Goal: Use online tool/utility: Utilize a website feature to perform a specific function

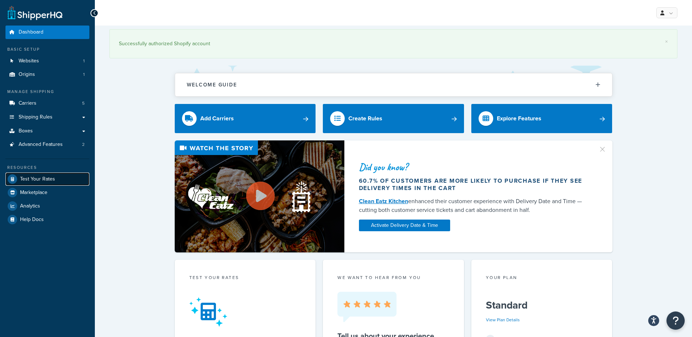
click at [46, 182] on span "Test Your Rates" at bounding box center [37, 179] width 35 height 6
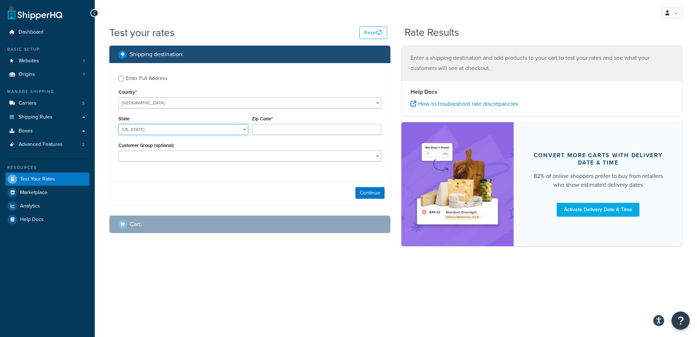
click at [179, 131] on select "[US_STATE] [US_STATE] [US_STATE] [US_STATE] [US_STATE] Armed Forces Americas Ar…" at bounding box center [183, 129] width 130 height 11
select select "UT"
click at [118, 124] on select "[US_STATE] [US_STATE] [US_STATE] [US_STATE] [US_STATE] Armed Forces Americas Ar…" at bounding box center [183, 129] width 130 height 11
drag, startPoint x: 284, startPoint y: 130, endPoint x: 279, endPoint y: 133, distance: 5.9
click at [284, 131] on input "Zip Code*" at bounding box center [317, 129] width 130 height 11
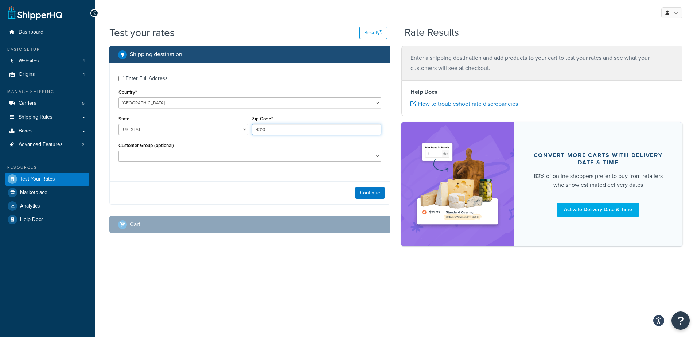
click at [257, 131] on input "4310" at bounding box center [317, 129] width 130 height 11
type input "84310"
click at [296, 186] on div "Continue" at bounding box center [250, 192] width 280 height 23
click at [368, 190] on button "Continue" at bounding box center [369, 193] width 29 height 12
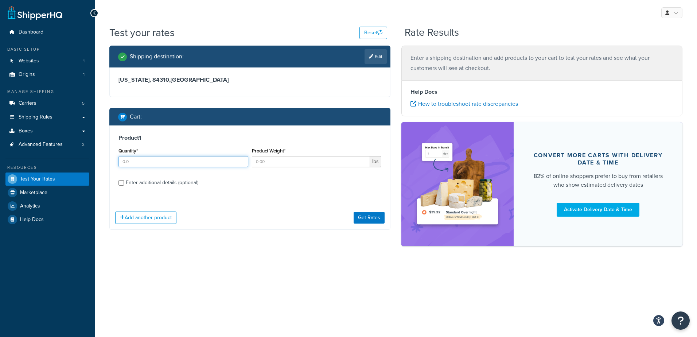
click at [161, 163] on input "Quantity*" at bounding box center [183, 161] width 130 height 11
type input "100"
type input ".84"
click at [372, 220] on button "Get Rates" at bounding box center [369, 218] width 31 height 12
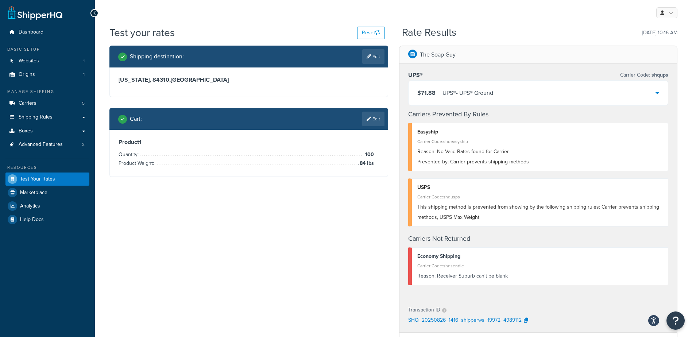
click at [656, 95] on icon at bounding box center [657, 93] width 4 height 6
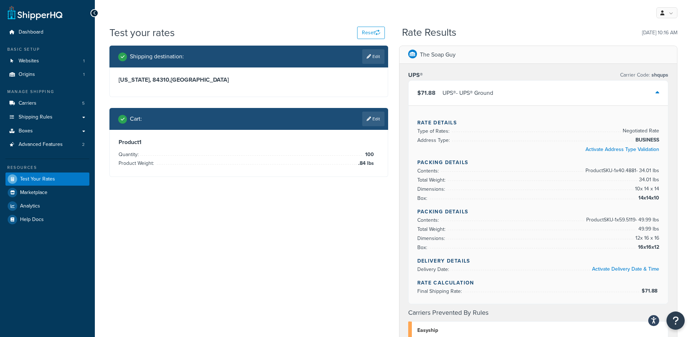
drag, startPoint x: 375, startPoint y: 54, endPoint x: 361, endPoint y: 62, distance: 16.0
click at [375, 55] on link "Edit" at bounding box center [373, 56] width 22 height 15
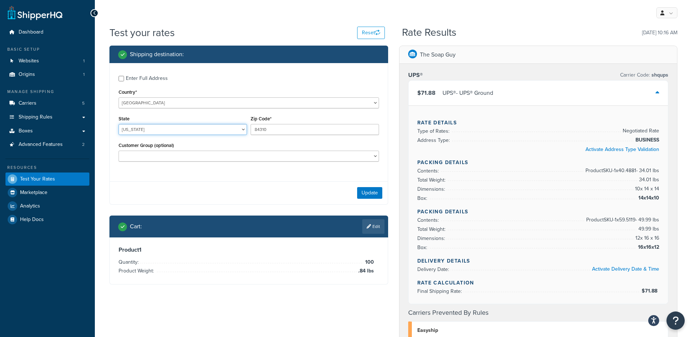
click at [162, 129] on select "[US_STATE] [US_STATE] [US_STATE] [US_STATE] [US_STATE] Armed Forces Americas Ar…" at bounding box center [182, 129] width 128 height 11
select select "CA"
click at [118, 124] on select "[US_STATE] [US_STATE] [US_STATE] [US_STATE] [US_STATE] Armed Forces Americas Ar…" at bounding box center [182, 129] width 128 height 11
drag, startPoint x: 282, startPoint y: 129, endPoint x: 178, endPoint y: 127, distance: 103.9
click at [178, 127] on div "State [US_STATE] [US_STATE] [US_STATE] [US_STATE] [US_STATE] Armed Forces Ameri…" at bounding box center [249, 127] width 264 height 27
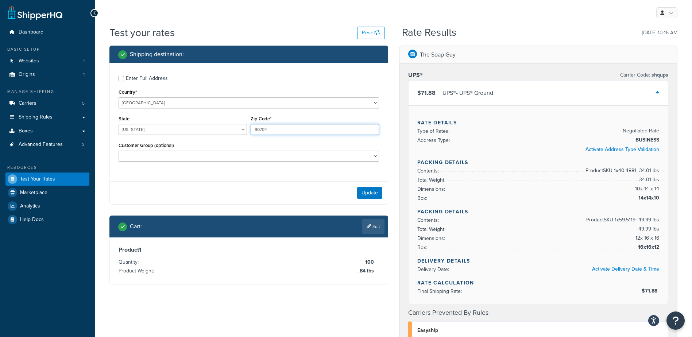
type input "90704"
click at [371, 189] on button "Update" at bounding box center [369, 193] width 25 height 12
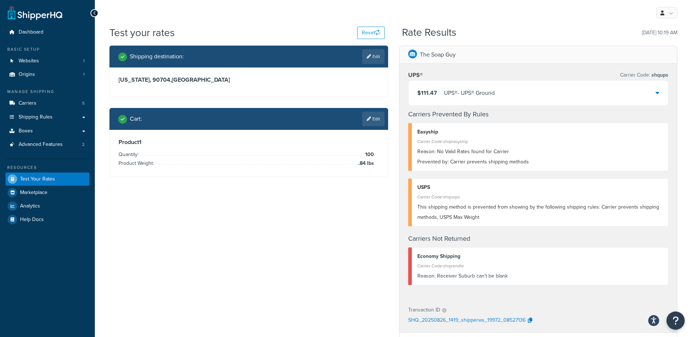
click at [376, 120] on link "Edit" at bounding box center [373, 119] width 22 height 15
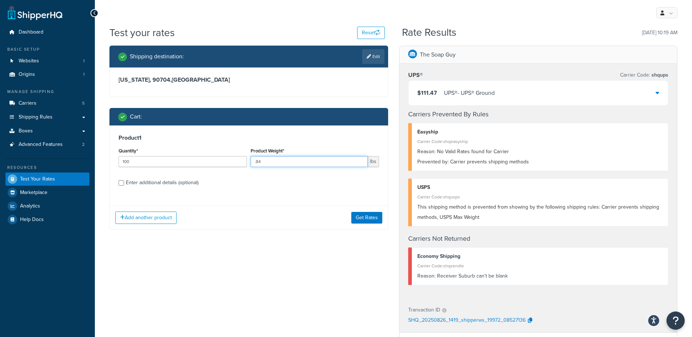
drag, startPoint x: 252, startPoint y: 161, endPoint x: 266, endPoint y: 169, distance: 16.0
click at [257, 164] on input ".84" at bounding box center [308, 161] width 117 height 11
type input "1.84"
click at [380, 213] on button "Get Rates" at bounding box center [366, 218] width 31 height 12
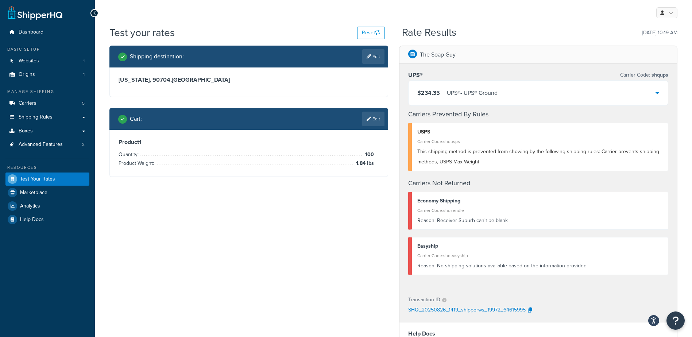
click at [503, 89] on div "$234.35 UPS® - UPS® Ground" at bounding box center [538, 93] width 260 height 25
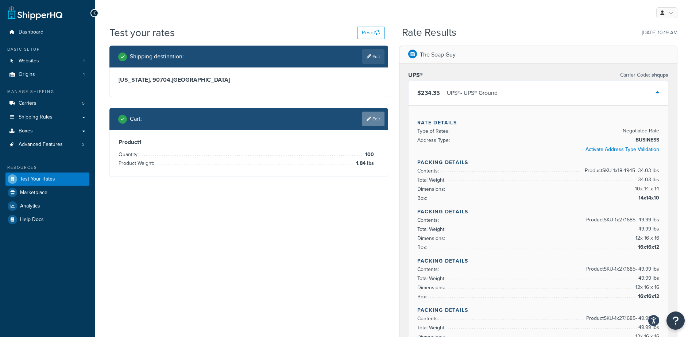
click at [368, 119] on icon at bounding box center [368, 119] width 4 height 4
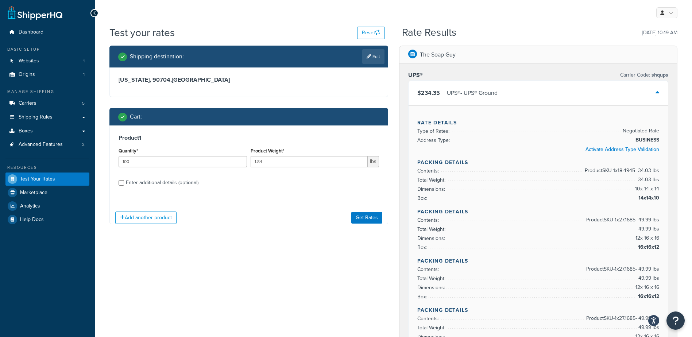
click at [375, 59] on link "Edit" at bounding box center [373, 56] width 22 height 15
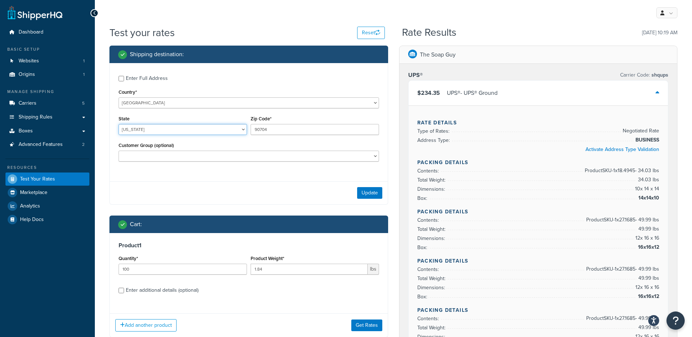
click at [162, 128] on select "[US_STATE] [US_STATE] [US_STATE] [US_STATE] [US_STATE] Armed Forces Americas Ar…" at bounding box center [182, 129] width 128 height 11
select select "IN"
click at [118, 124] on select "[US_STATE] [US_STATE] [US_STATE] [US_STATE] [US_STATE] Armed Forces Americas Ar…" at bounding box center [182, 129] width 128 height 11
drag, startPoint x: 283, startPoint y: 127, endPoint x: 193, endPoint y: 125, distance: 90.4
click at [195, 125] on div "State [US_STATE] [US_STATE] [US_STATE] [US_STATE] [US_STATE] Armed Forces Ameri…" at bounding box center [249, 127] width 264 height 27
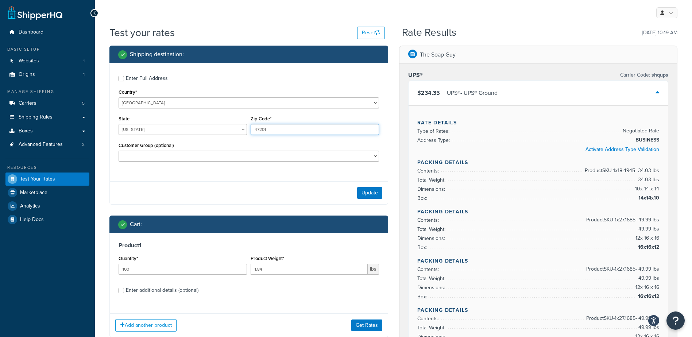
type input "47201"
drag, startPoint x: 172, startPoint y: 176, endPoint x: 322, endPoint y: 183, distance: 150.7
click at [173, 176] on div "Enter Full Address Country* [GEOGRAPHIC_DATA] [GEOGRAPHIC_DATA] [GEOGRAPHIC_DAT…" at bounding box center [248, 133] width 279 height 141
drag, startPoint x: 299, startPoint y: 268, endPoint x: 206, endPoint y: 269, distance: 93.0
click at [206, 269] on div "Quantity* 100 Product Weight* 1.84 lbs" at bounding box center [249, 266] width 264 height 27
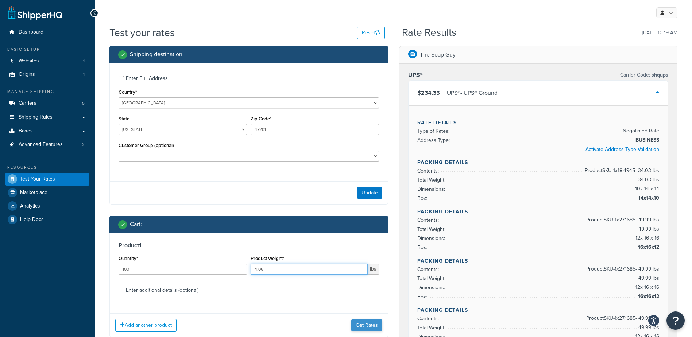
type input "4.06"
drag, startPoint x: 361, startPoint y: 323, endPoint x: 401, endPoint y: 223, distance: 107.5
click at [361, 324] on button "Get Rates" at bounding box center [366, 325] width 31 height 12
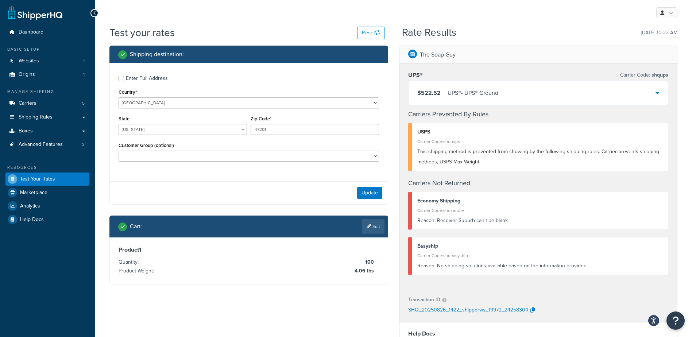
click at [537, 95] on div "$522.52 UPS® - UPS® Ground" at bounding box center [538, 93] width 260 height 25
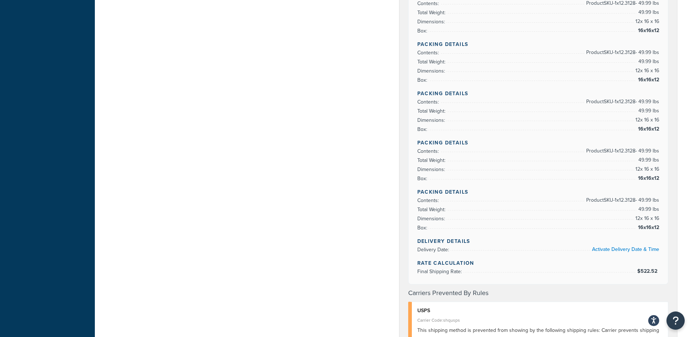
scroll to position [365, 0]
drag, startPoint x: 431, startPoint y: 196, endPoint x: 355, endPoint y: 155, distance: 86.5
click at [312, 196] on div "Shipping destination : Enter Full Address Country* [GEOGRAPHIC_DATA] [GEOGRAPHI…" at bounding box center [393, 176] width 579 height 991
drag, startPoint x: 652, startPoint y: 261, endPoint x: 648, endPoint y: 263, distance: 4.7
click at [648, 263] on div "Rate Details Type of Rates: Negotiated Rate Address Type: BUSINESS Activate Add…" at bounding box center [538, 12] width 260 height 543
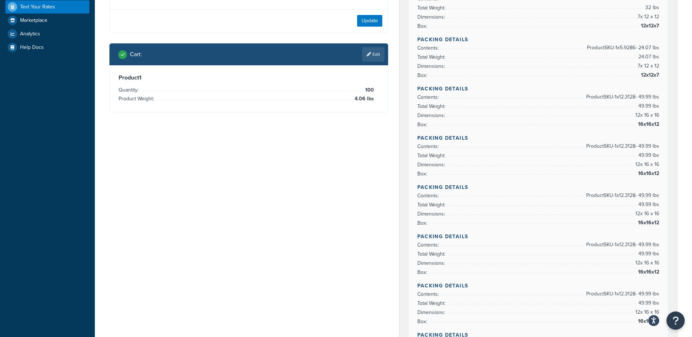
scroll to position [0, 0]
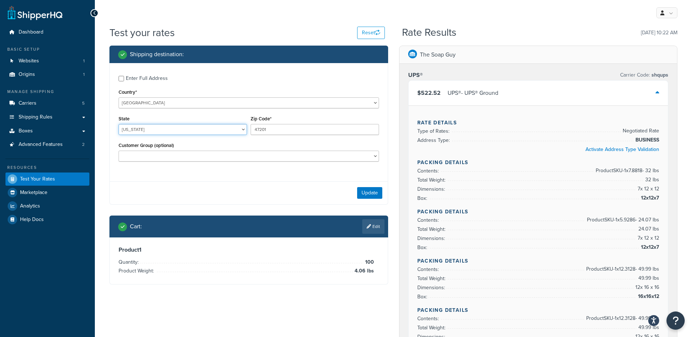
click at [159, 129] on select "[US_STATE] [US_STATE] [US_STATE] [US_STATE] [US_STATE] Armed Forces Americas Ar…" at bounding box center [182, 129] width 128 height 11
select select "MS"
drag, startPoint x: 268, startPoint y: 130, endPoint x: 223, endPoint y: 125, distance: 45.1
click at [223, 125] on div "State [US_STATE] [US_STATE] [US_STATE] [US_STATE] [US_STATE] Armed Forces Ameri…" at bounding box center [249, 127] width 264 height 27
type input "38862"
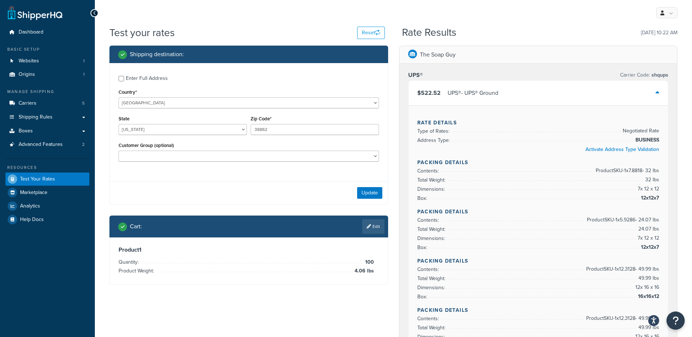
click at [378, 227] on link "Edit" at bounding box center [373, 226] width 22 height 15
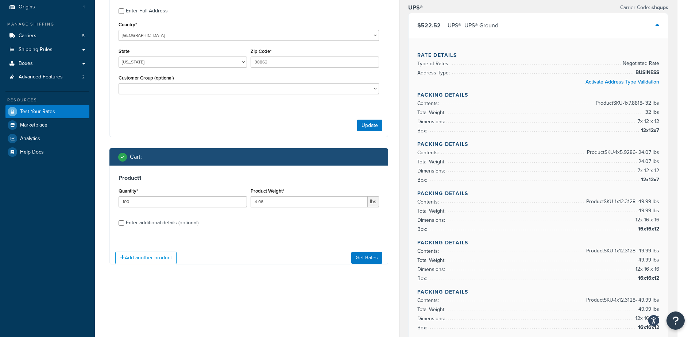
scroll to position [146, 0]
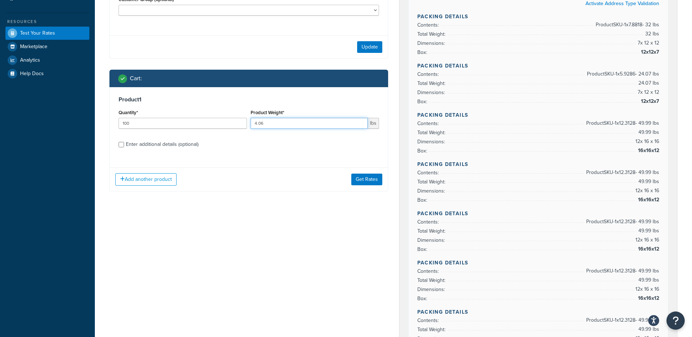
drag, startPoint x: 283, startPoint y: 120, endPoint x: 209, endPoint y: 110, distance: 75.0
click at [209, 110] on div "Quantity* 100 Product Weight* 4.06 lbs" at bounding box center [249, 121] width 264 height 27
type input ".8"
click at [373, 182] on button "Get Rates" at bounding box center [366, 180] width 31 height 12
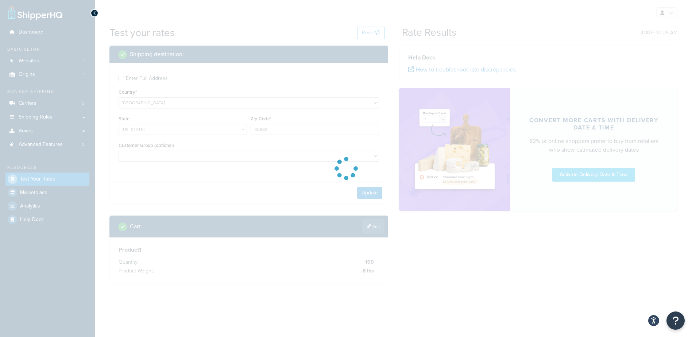
scroll to position [0, 0]
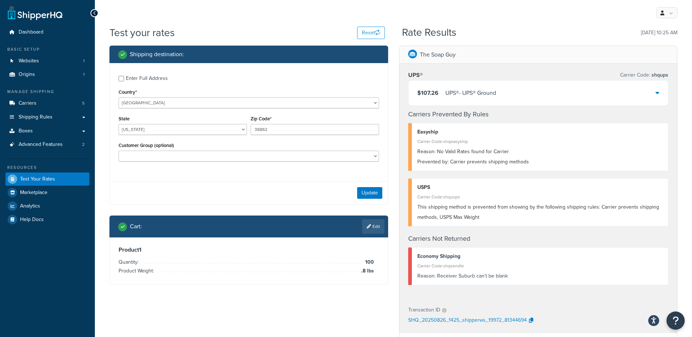
click at [539, 97] on div "$107.26 UPS® - UPS® Ground" at bounding box center [538, 93] width 260 height 25
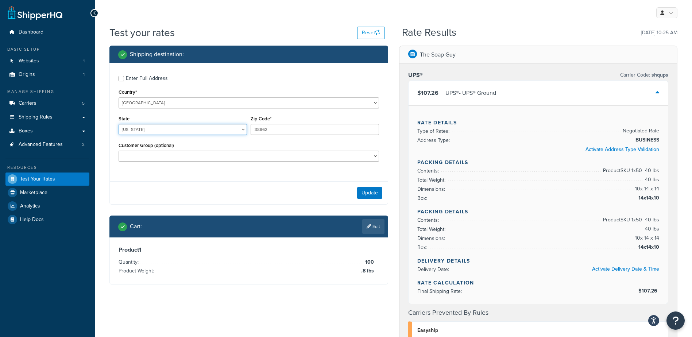
click at [163, 129] on select "[US_STATE] [US_STATE] [US_STATE] [US_STATE] [US_STATE] Armed Forces Americas Ar…" at bounding box center [182, 129] width 128 height 11
select select "FL"
click at [118, 124] on select "[US_STATE] [US_STATE] [US_STATE] [US_STATE] [US_STATE] Armed Forces Americas Ar…" at bounding box center [182, 129] width 128 height 11
type input "33313"
click at [374, 227] on link "Edit" at bounding box center [373, 226] width 22 height 15
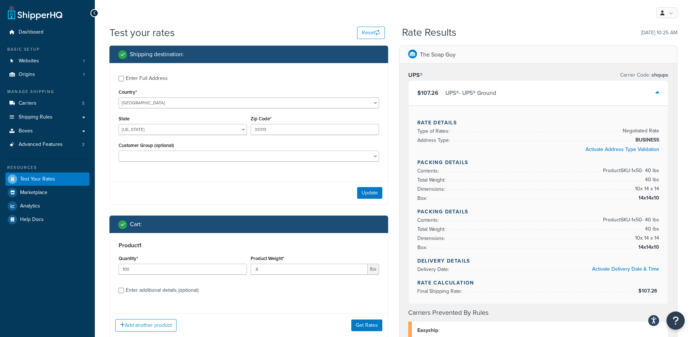
drag, startPoint x: 273, startPoint y: 276, endPoint x: 265, endPoint y: 271, distance: 9.2
click at [265, 271] on div "Product Weight* .8 lbs" at bounding box center [315, 266] width 132 height 27
drag, startPoint x: 235, startPoint y: 263, endPoint x: 223, endPoint y: 262, distance: 11.3
click at [223, 261] on div "Quantity* 100 Product Weight* .8 lbs" at bounding box center [249, 266] width 264 height 27
type input "3.14"
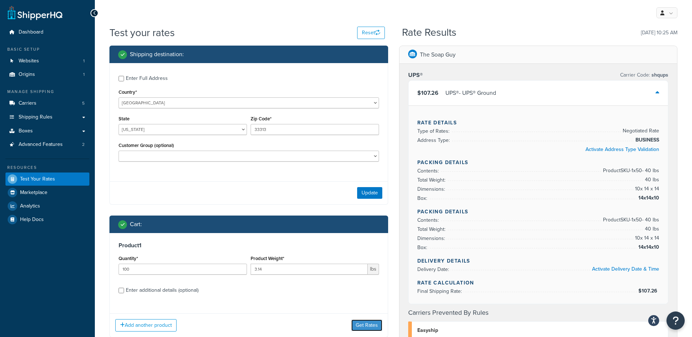
drag, startPoint x: 375, startPoint y: 321, endPoint x: 387, endPoint y: 314, distance: 13.7
click at [376, 321] on button "Get Rates" at bounding box center [366, 325] width 31 height 12
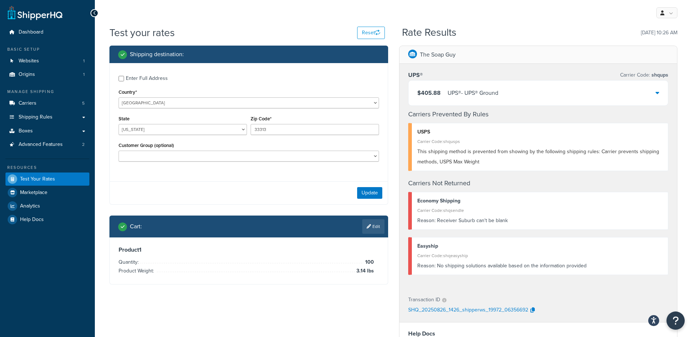
click at [528, 98] on div "$405.88 UPS® - UPS® Ground" at bounding box center [538, 93] width 260 height 25
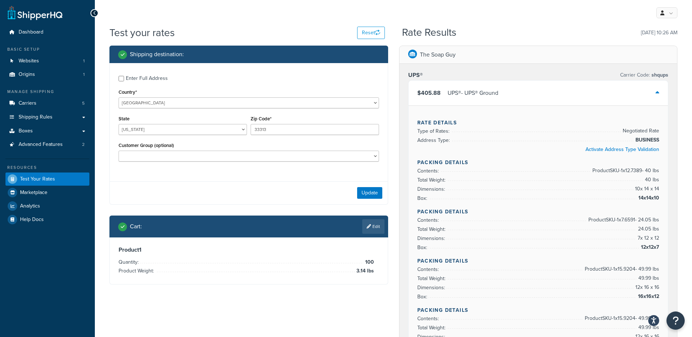
click at [374, 228] on link "Edit" at bounding box center [373, 226] width 22 height 15
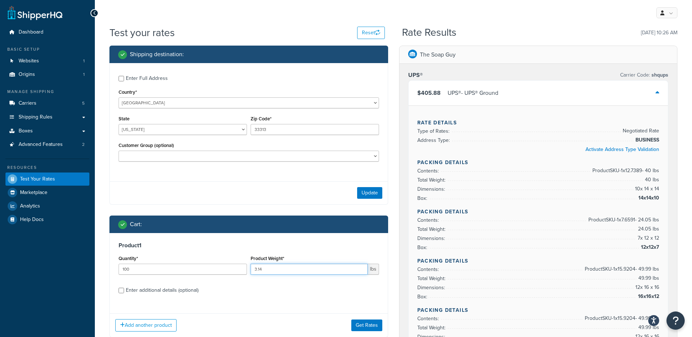
drag, startPoint x: 263, startPoint y: 270, endPoint x: 231, endPoint y: 272, distance: 32.1
click at [231, 272] on div "Quantity* 100 Product Weight* 3.14 lbs" at bounding box center [249, 266] width 264 height 27
type input "48"
drag, startPoint x: 168, startPoint y: 271, endPoint x: 78, endPoint y: 272, distance: 90.4
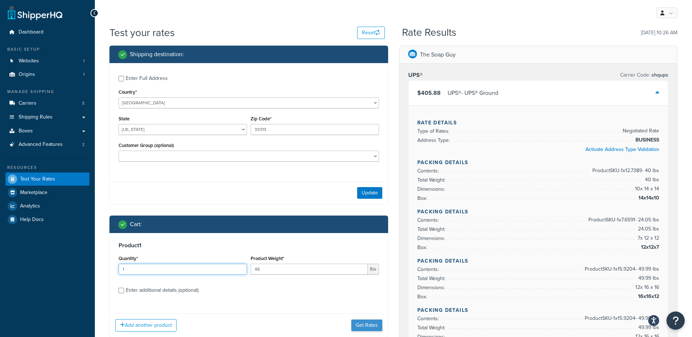
type input "1"
click at [362, 320] on button "Get Rates" at bounding box center [366, 325] width 31 height 12
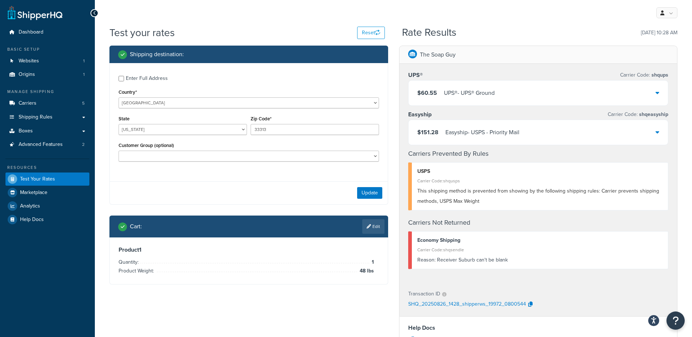
click at [517, 92] on div "$60.55 UPS® - UPS® Ground" at bounding box center [538, 93] width 260 height 25
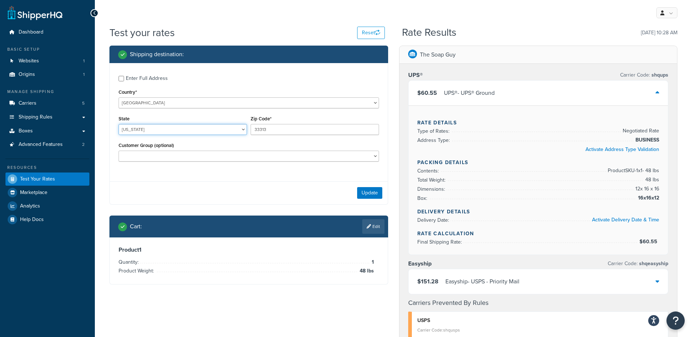
click at [168, 128] on select "[US_STATE] [US_STATE] [US_STATE] [US_STATE] [US_STATE] Armed Forces Americas Ar…" at bounding box center [182, 129] width 128 height 11
select select "MN"
click at [118, 124] on select "[US_STATE] [US_STATE] [US_STATE] [US_STATE] [US_STATE] Armed Forces Americas Ar…" at bounding box center [182, 129] width 128 height 11
type input "55943"
drag, startPoint x: 370, startPoint y: 231, endPoint x: 367, endPoint y: 234, distance: 4.6
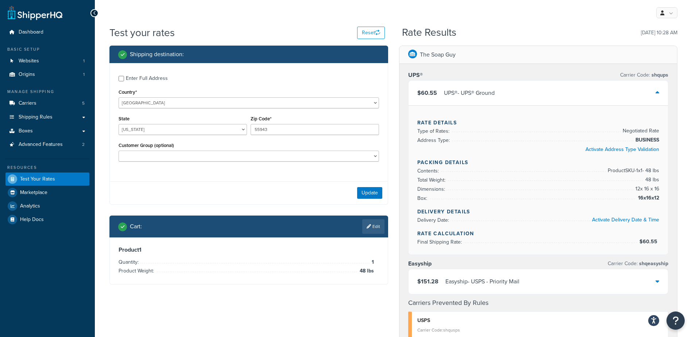
click at [369, 232] on link "Edit" at bounding box center [373, 226] width 22 height 15
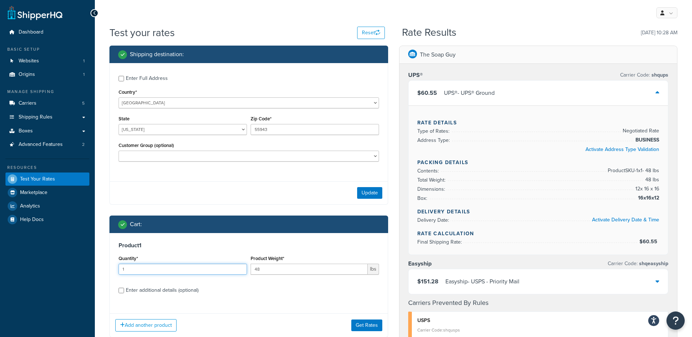
click at [197, 268] on input "1" at bounding box center [182, 269] width 128 height 11
type input "100"
type input "1.36"
click at [365, 328] on button "Get Rates" at bounding box center [366, 325] width 31 height 12
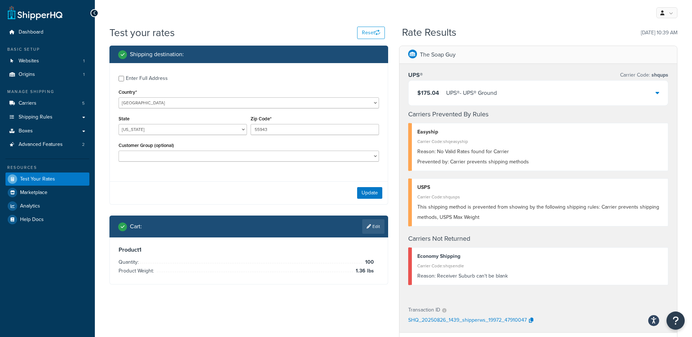
click at [505, 96] on div "$175.04 UPS® - UPS® Ground" at bounding box center [538, 93] width 260 height 25
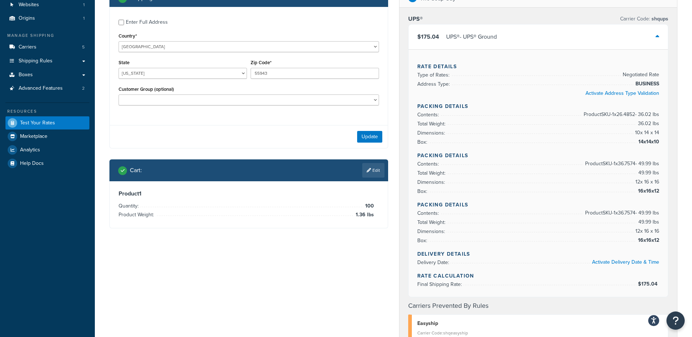
scroll to position [73, 0]
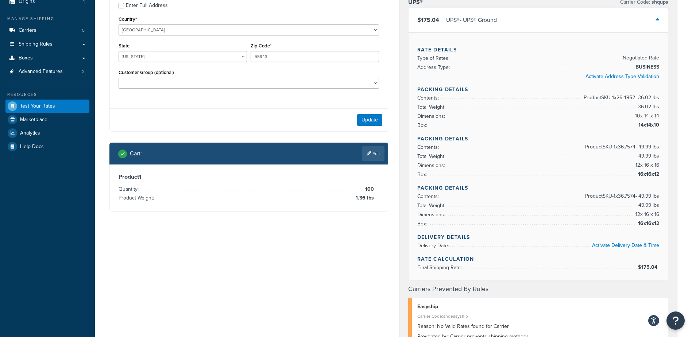
click at [201, 256] on div "Shipping destination : Enter Full Address Country* [GEOGRAPHIC_DATA] [GEOGRAPHI…" at bounding box center [393, 326] width 579 height 706
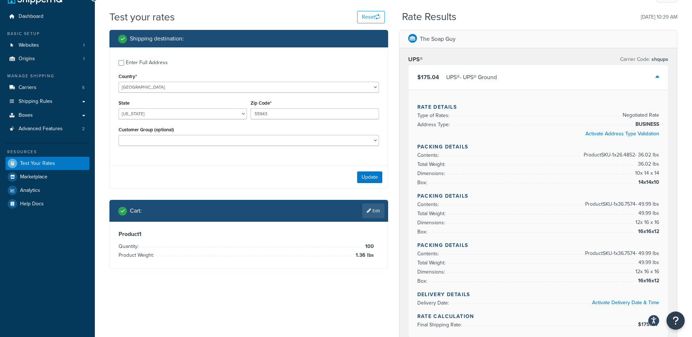
scroll to position [0, 0]
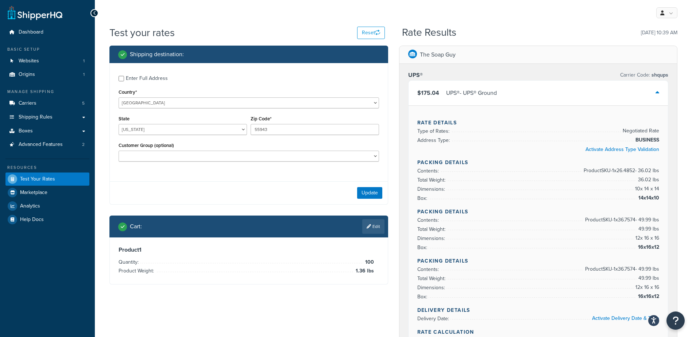
click at [321, 185] on div "Update" at bounding box center [249, 192] width 278 height 23
click at [321, 186] on div "Update" at bounding box center [249, 192] width 278 height 23
click at [321, 187] on div "Update" at bounding box center [249, 192] width 278 height 23
click at [153, 128] on select "[US_STATE] [US_STATE] [US_STATE] [US_STATE] [US_STATE] Armed Forces Americas Ar…" at bounding box center [182, 129] width 128 height 11
select select "FL"
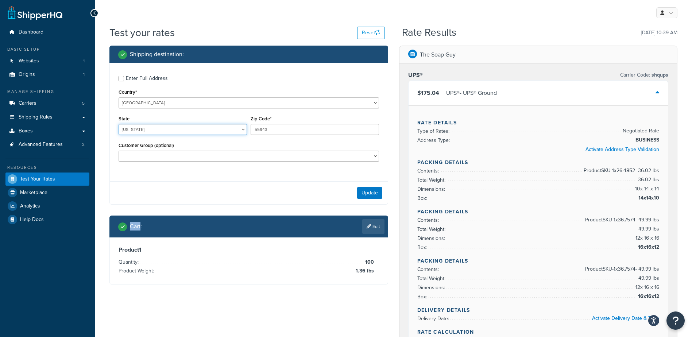
click at [118, 124] on select "[US_STATE] [US_STATE] [US_STATE] [US_STATE] [US_STATE] Armed Forces Americas Ar…" at bounding box center [182, 129] width 128 height 11
type input "32735"
click at [198, 174] on div "Enter Full Address Country* [GEOGRAPHIC_DATA] [GEOGRAPHIC_DATA] [GEOGRAPHIC_DAT…" at bounding box center [249, 119] width 278 height 113
click at [370, 221] on link "Edit" at bounding box center [373, 226] width 22 height 15
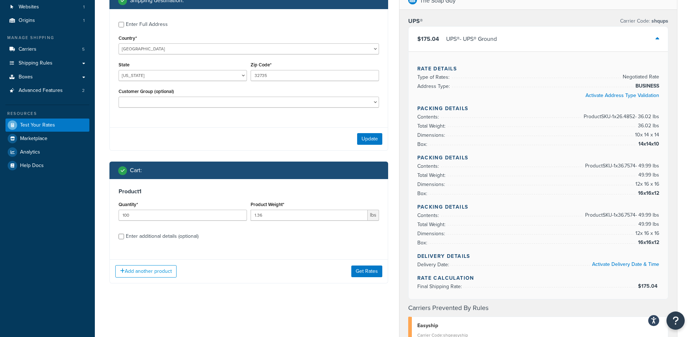
scroll to position [73, 0]
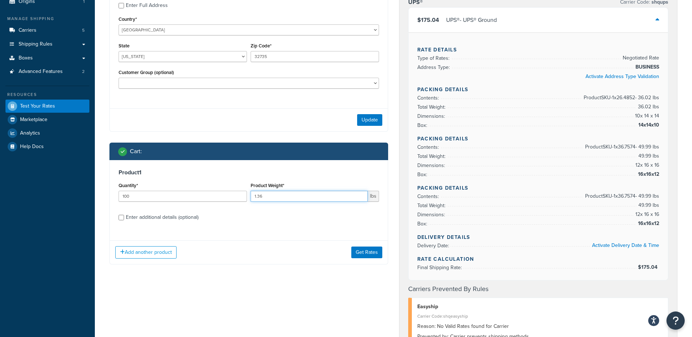
drag, startPoint x: 263, startPoint y: 198, endPoint x: 239, endPoint y: 201, distance: 23.8
click at [239, 201] on div "Quantity* 100 Product Weight* 1.36 lbs" at bounding box center [249, 193] width 264 height 27
type input ".61"
drag, startPoint x: 355, startPoint y: 255, endPoint x: 340, endPoint y: 251, distance: 15.7
click at [356, 255] on button "Get Rates" at bounding box center [366, 252] width 31 height 12
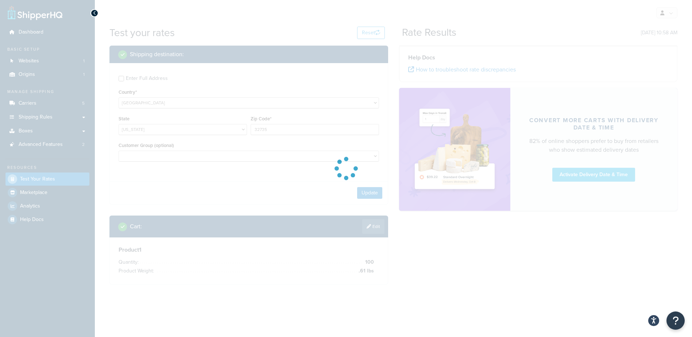
scroll to position [0, 0]
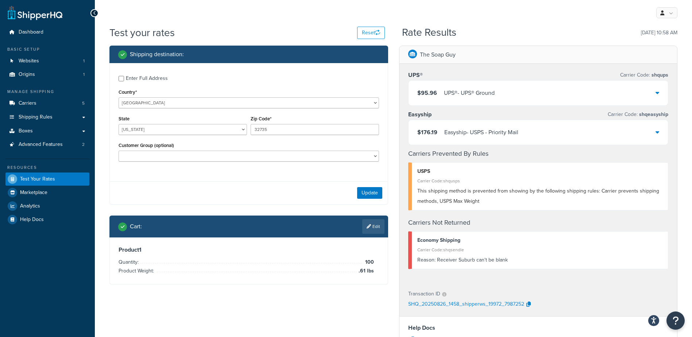
click at [558, 92] on div "$95.96 UPS® - UPS® Ground" at bounding box center [538, 93] width 260 height 25
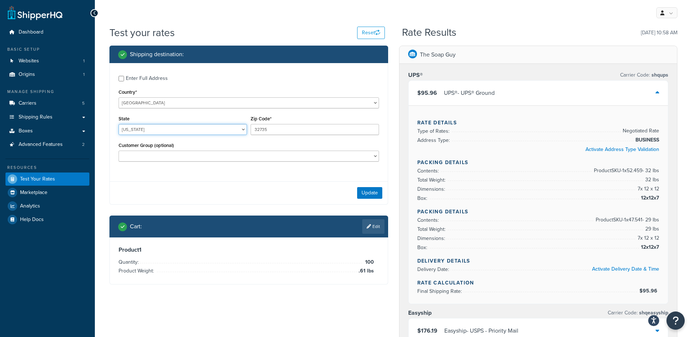
click at [140, 130] on select "[US_STATE] [US_STATE] [US_STATE] [US_STATE] [US_STATE] Armed Forces Americas Ar…" at bounding box center [182, 129] width 128 height 11
select select "WI"
click at [118, 124] on select "[US_STATE] [US_STATE] [US_STATE] [US_STATE] [US_STATE] Armed Forces Americas Ar…" at bounding box center [182, 129] width 128 height 11
type input "54211"
click at [187, 181] on div "Enter Full Address Country* [GEOGRAPHIC_DATA] [GEOGRAPHIC_DATA] [GEOGRAPHIC_DAT…" at bounding box center [248, 133] width 279 height 141
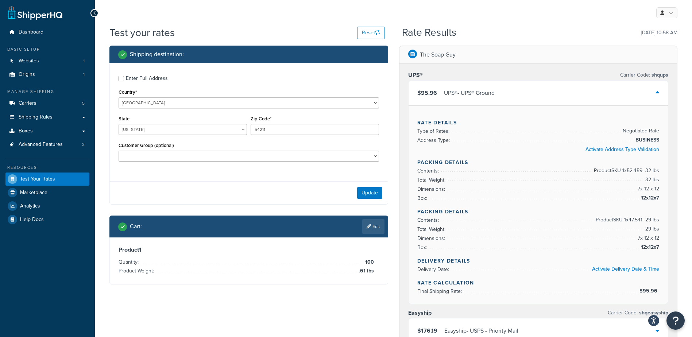
click at [374, 225] on link "Edit" at bounding box center [373, 226] width 22 height 15
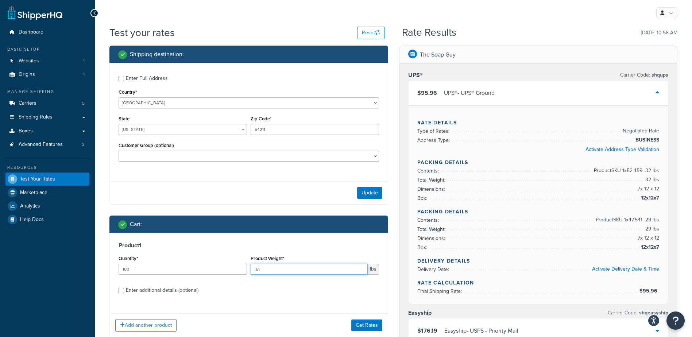
drag, startPoint x: 274, startPoint y: 267, endPoint x: 191, endPoint y: 267, distance: 83.5
click at [191, 268] on div "Quantity* 100 Product Weight* .61 lbs" at bounding box center [249, 266] width 264 height 27
type input "1.64"
click at [359, 323] on button "Get Rates" at bounding box center [366, 325] width 31 height 12
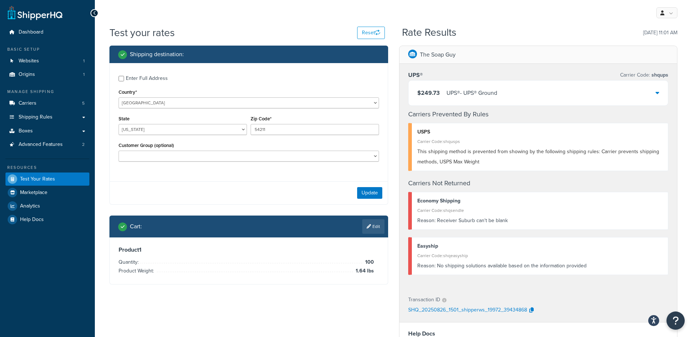
click at [547, 90] on div "$249.73 UPS® - UPS® Ground" at bounding box center [538, 93] width 260 height 25
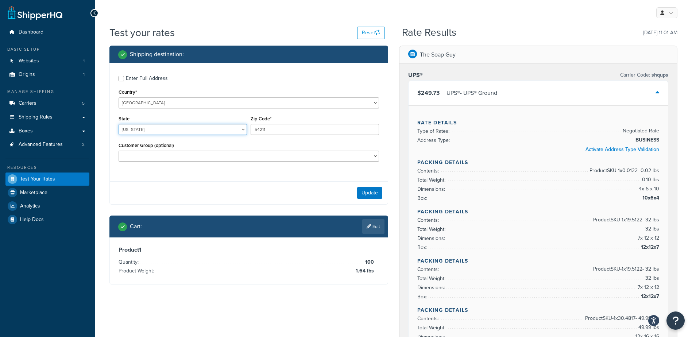
click at [185, 129] on select "[US_STATE] [US_STATE] [US_STATE] [US_STATE] [US_STATE] Armed Forces Americas Ar…" at bounding box center [182, 129] width 128 height 11
select select "NY"
click at [118, 124] on select "[US_STATE] [US_STATE] [US_STATE] [US_STATE] [US_STATE] Armed Forces Americas Ar…" at bounding box center [182, 129] width 128 height 11
type input "11520"
drag, startPoint x: 253, startPoint y: 187, endPoint x: 259, endPoint y: 190, distance: 5.9
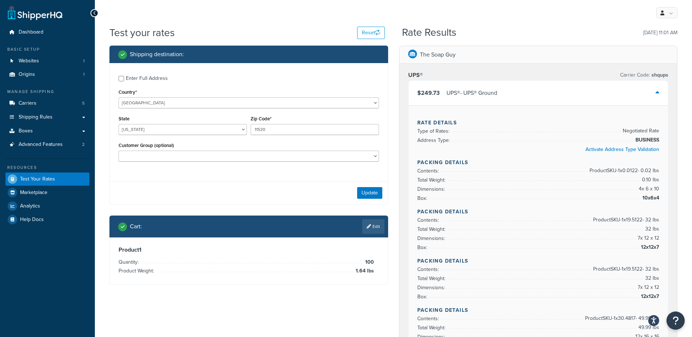
click at [255, 188] on div "Update" at bounding box center [249, 192] width 278 height 23
click at [372, 231] on link "Edit" at bounding box center [373, 226] width 22 height 15
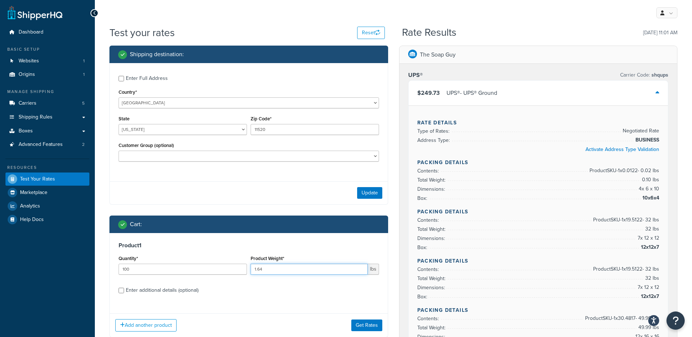
drag, startPoint x: 220, startPoint y: 275, endPoint x: 205, endPoint y: 266, distance: 17.6
click at [201, 269] on div "Quantity* 100 Product Weight* 1.64 lbs" at bounding box center [249, 266] width 264 height 27
type input ".72"
click at [318, 284] on label "Enter additional details (optional)" at bounding box center [252, 290] width 253 height 12
click at [124, 288] on input "Enter additional details (optional)" at bounding box center [120, 290] width 5 height 5
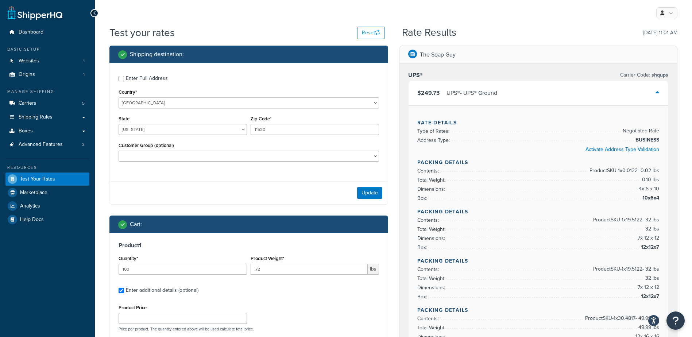
click at [166, 290] on div "Enter additional details (optional)" at bounding box center [162, 290] width 73 height 10
click at [124, 290] on input "Enter additional details (optional)" at bounding box center [120, 290] width 5 height 5
checkbox input "false"
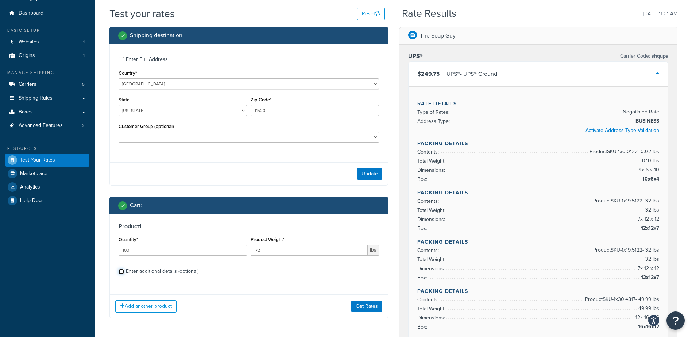
scroll to position [36, 0]
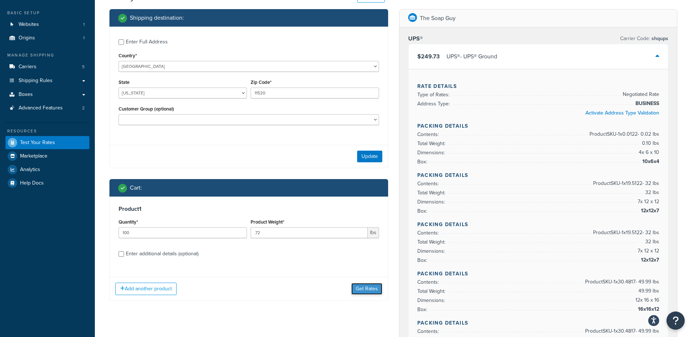
click at [361, 289] on button "Get Rates" at bounding box center [366, 289] width 31 height 12
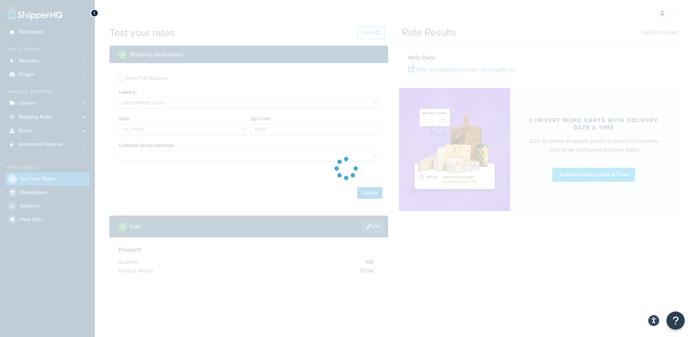
scroll to position [0, 0]
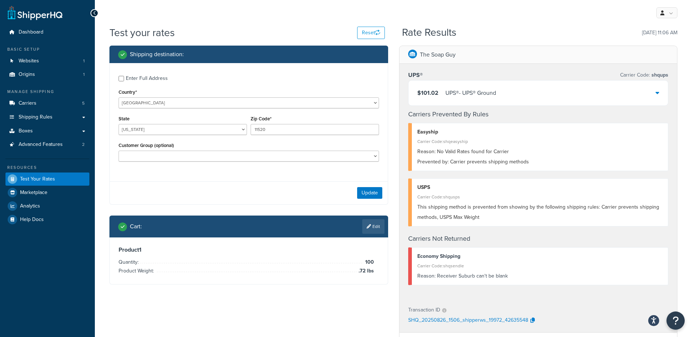
click at [511, 97] on div "$101.02 UPS® - UPS® Ground" at bounding box center [538, 93] width 260 height 25
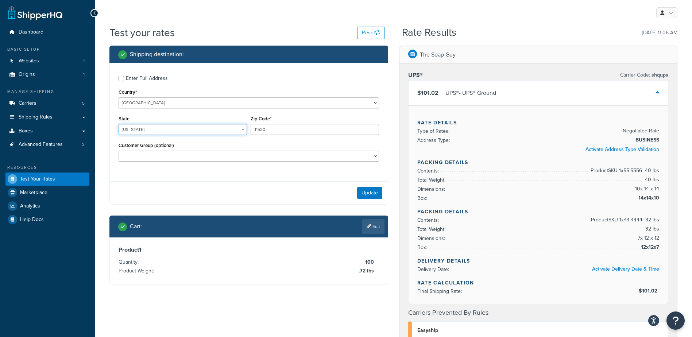
click at [177, 126] on select "[US_STATE] [US_STATE] [US_STATE] [US_STATE] [US_STATE] Armed Forces Americas Ar…" at bounding box center [182, 129] width 128 height 11
select select "NJ"
click at [118, 124] on select "[US_STATE] [US_STATE] [US_STATE] [US_STATE] [US_STATE] Armed Forces Americas Ar…" at bounding box center [182, 129] width 128 height 11
type input "08232"
drag, startPoint x: 205, startPoint y: 188, endPoint x: 210, endPoint y: 187, distance: 5.3
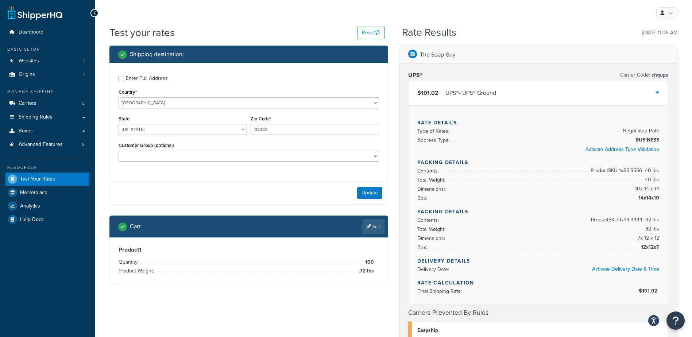
click at [205, 188] on div "Update" at bounding box center [249, 192] width 278 height 23
click at [373, 228] on link "Edit" at bounding box center [373, 226] width 22 height 15
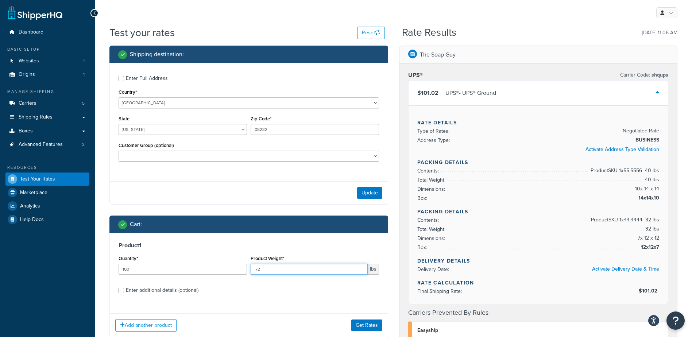
drag, startPoint x: 263, startPoint y: 265, endPoint x: 206, endPoint y: 273, distance: 57.8
click at [205, 272] on div "Quantity* 100 Product Weight* .72 lbs" at bounding box center [249, 266] width 264 height 27
type input "2"
click at [370, 320] on button "Get Rates" at bounding box center [366, 325] width 31 height 12
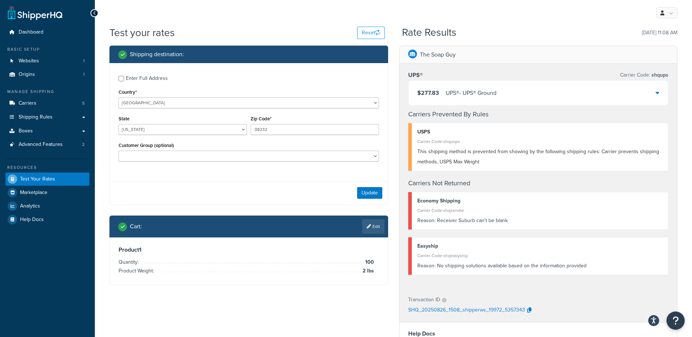
click at [471, 86] on div "$277.83 UPS® - UPS® Ground" at bounding box center [538, 93] width 260 height 25
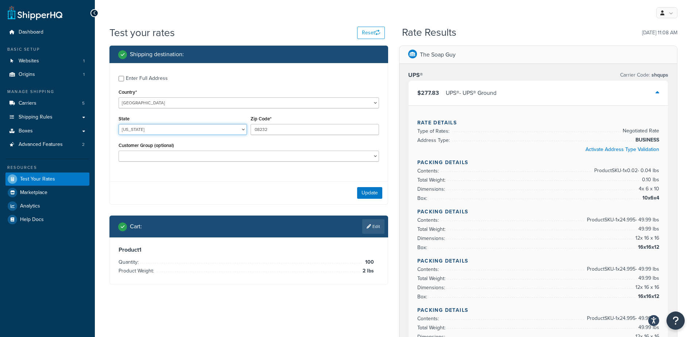
click at [166, 129] on select "[US_STATE] [US_STATE] [US_STATE] [US_STATE] [US_STATE] Armed Forces Americas Ar…" at bounding box center [182, 129] width 128 height 11
click at [278, 140] on div "Enter Full Address Country* [GEOGRAPHIC_DATA] [GEOGRAPHIC_DATA] [GEOGRAPHIC_DAT…" at bounding box center [249, 119] width 278 height 113
click at [379, 225] on link "Edit" at bounding box center [373, 226] width 22 height 15
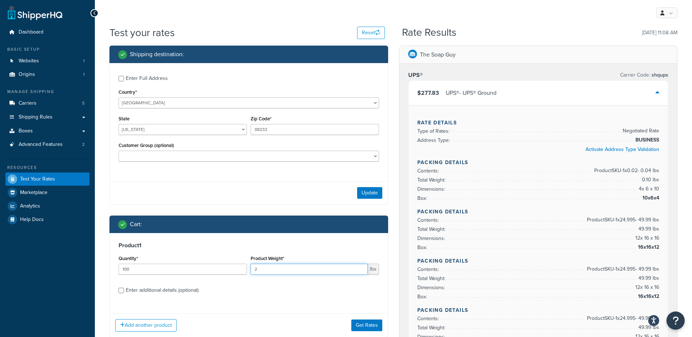
click at [297, 271] on input "2" at bounding box center [308, 269] width 117 height 11
type input "2.67"
click at [362, 325] on button "Get Rates" at bounding box center [366, 325] width 31 height 12
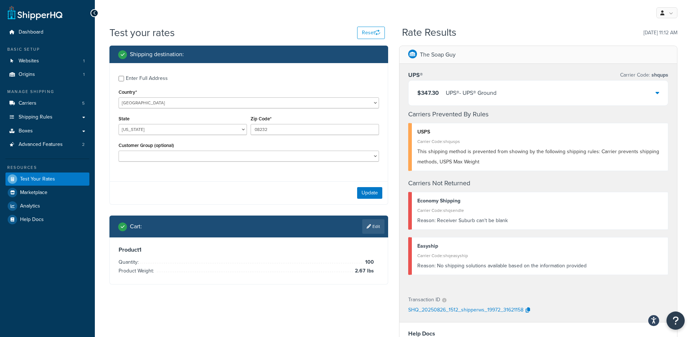
click at [468, 91] on div "UPS® - UPS® Ground" at bounding box center [471, 93] width 51 height 10
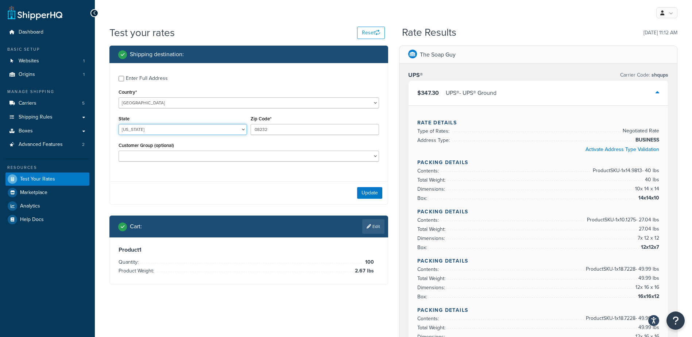
click at [163, 130] on select "[US_STATE] [US_STATE] [US_STATE] [US_STATE] [US_STATE] Armed Forces Americas Ar…" at bounding box center [182, 129] width 128 height 11
select select "AR"
click at [118, 124] on select "[US_STATE] [US_STATE] [US_STATE] [US_STATE] [US_STATE] Armed Forces Americas Ar…" at bounding box center [182, 129] width 128 height 11
type input "72405"
click at [238, 180] on div "Enter Full Address Country* [GEOGRAPHIC_DATA] [GEOGRAPHIC_DATA] [GEOGRAPHIC_DAT…" at bounding box center [248, 133] width 279 height 141
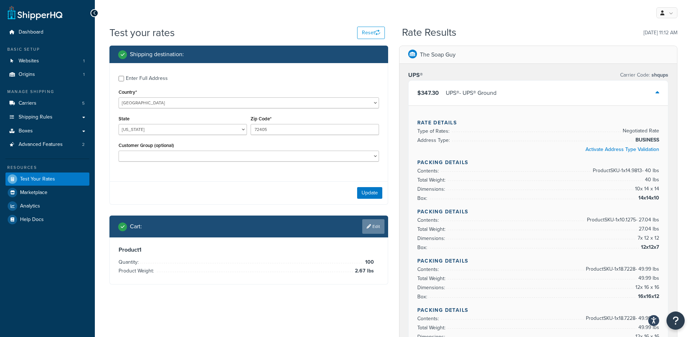
click at [369, 224] on icon at bounding box center [368, 226] width 4 height 4
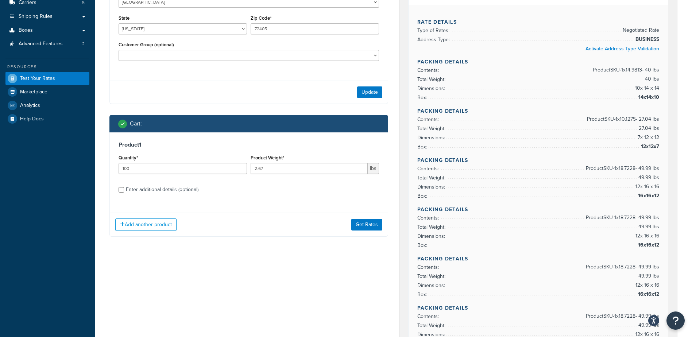
scroll to position [109, 0]
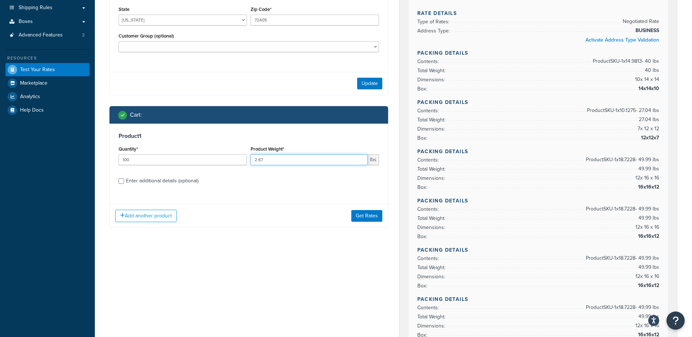
drag, startPoint x: 192, startPoint y: 156, endPoint x: 187, endPoint y: 155, distance: 4.4
click at [187, 156] on div "Quantity* 100 Product Weight* 2.67 lbs" at bounding box center [249, 157] width 264 height 27
type input "6"
type input ".6"
click at [357, 219] on button "Get Rates" at bounding box center [366, 216] width 31 height 12
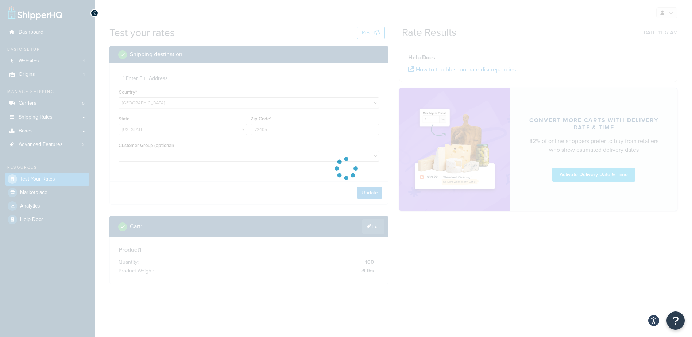
scroll to position [0, 0]
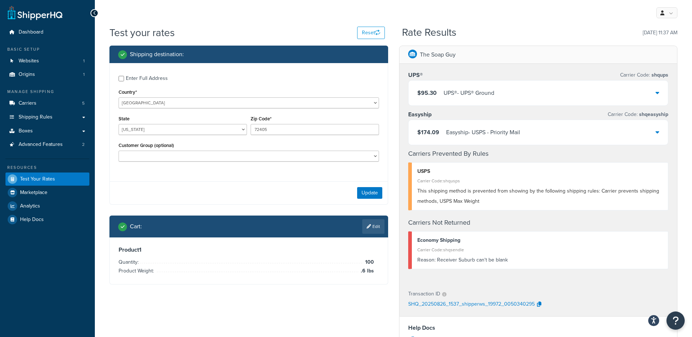
click at [520, 90] on div "$95.30 UPS® - UPS® Ground" at bounding box center [538, 93] width 260 height 25
